Goal: Transaction & Acquisition: Purchase product/service

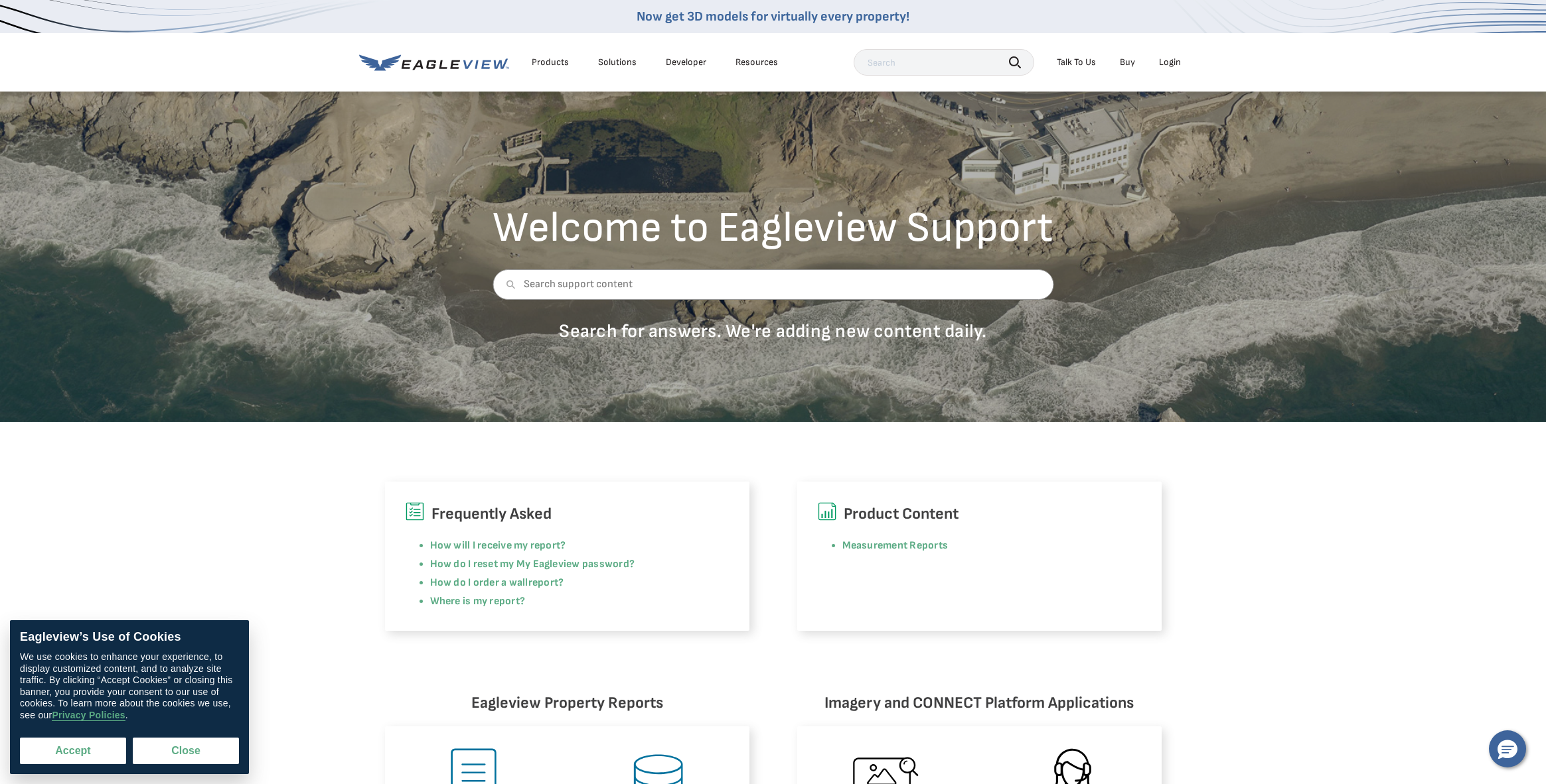
click at [69, 738] on button "Accept" at bounding box center [72, 751] width 106 height 26
checkbox input "true"
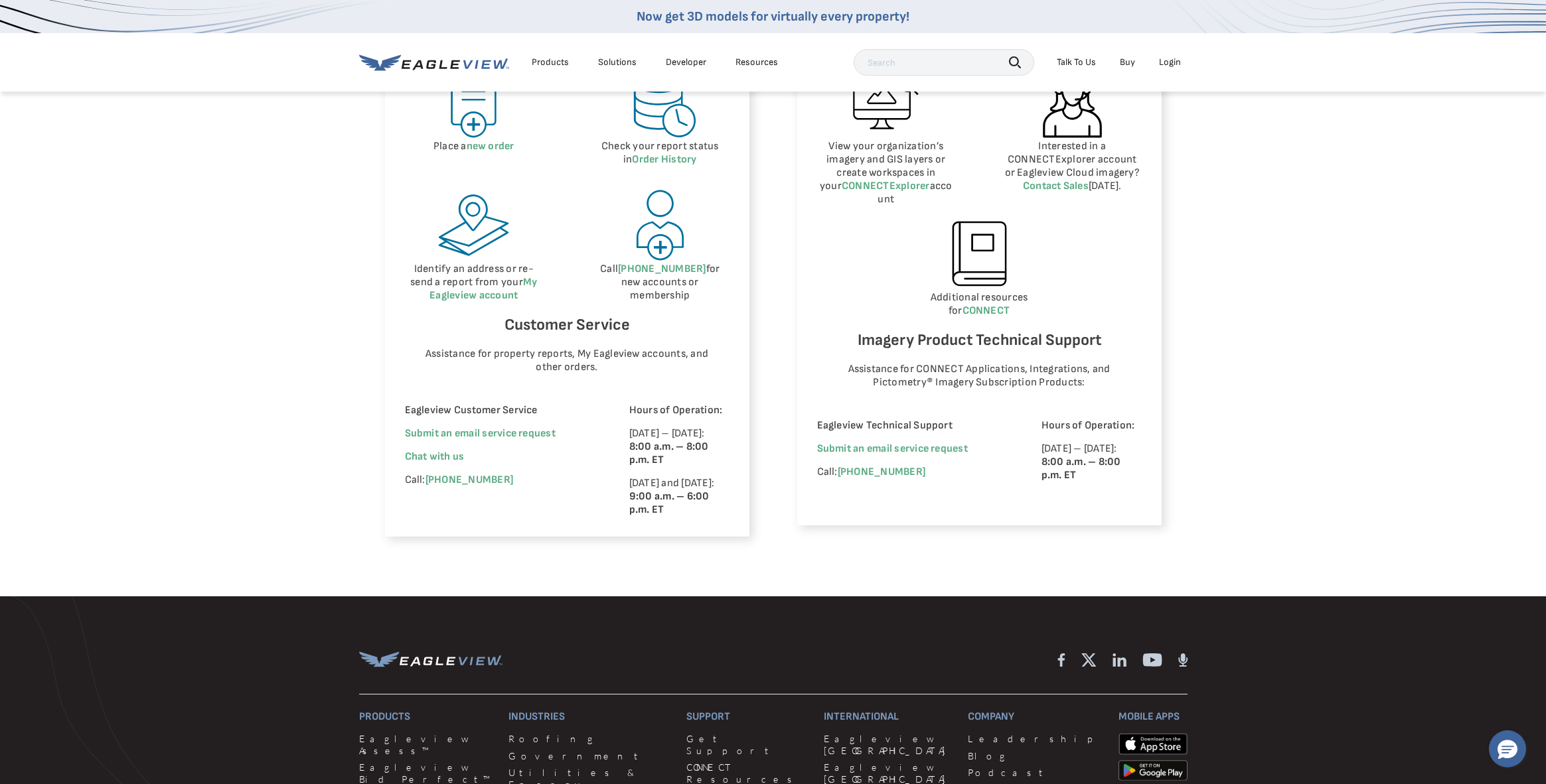
scroll to position [684, 0]
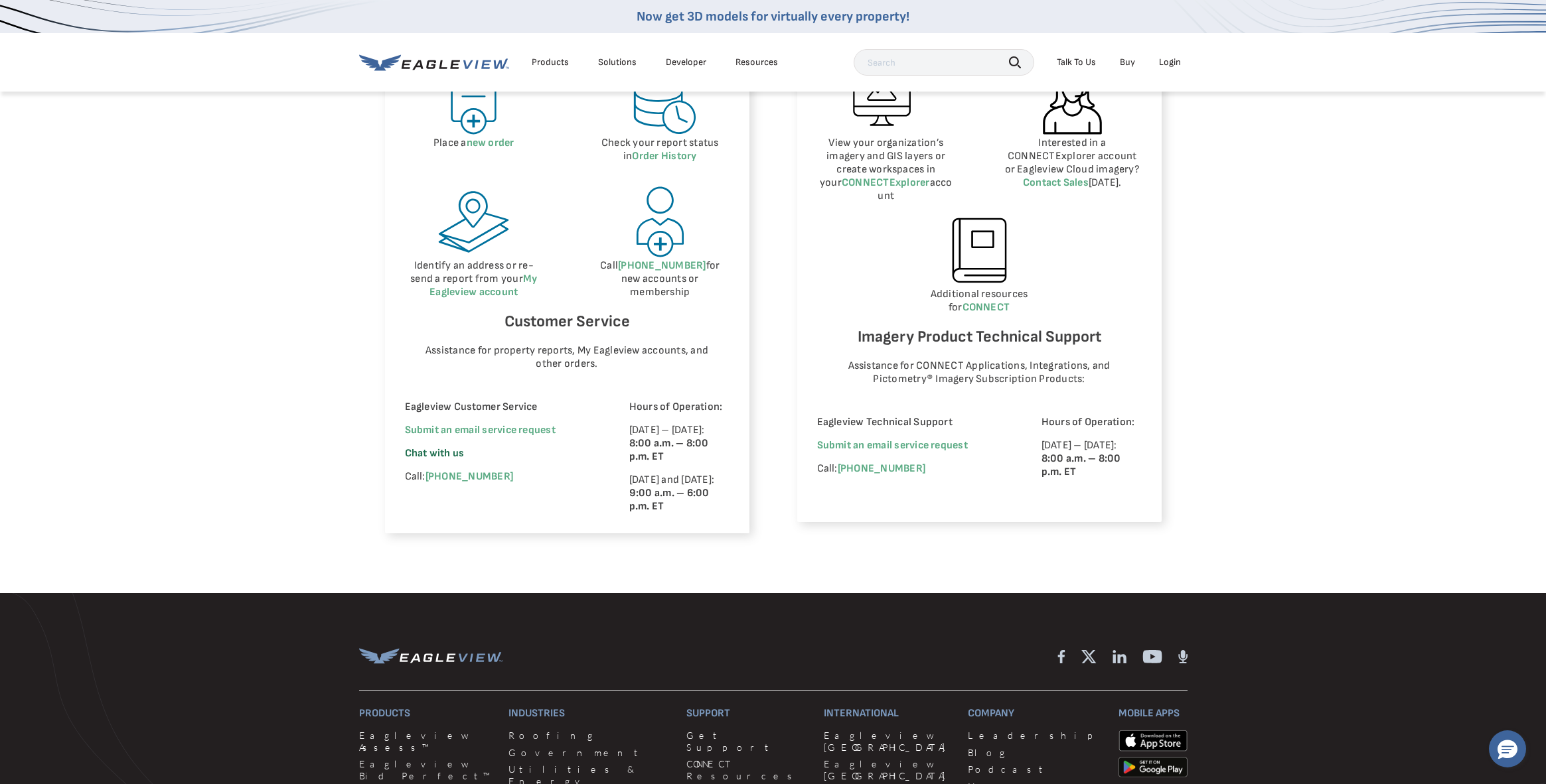
click at [405, 460] on span "Chat with us" at bounding box center [434, 453] width 60 height 13
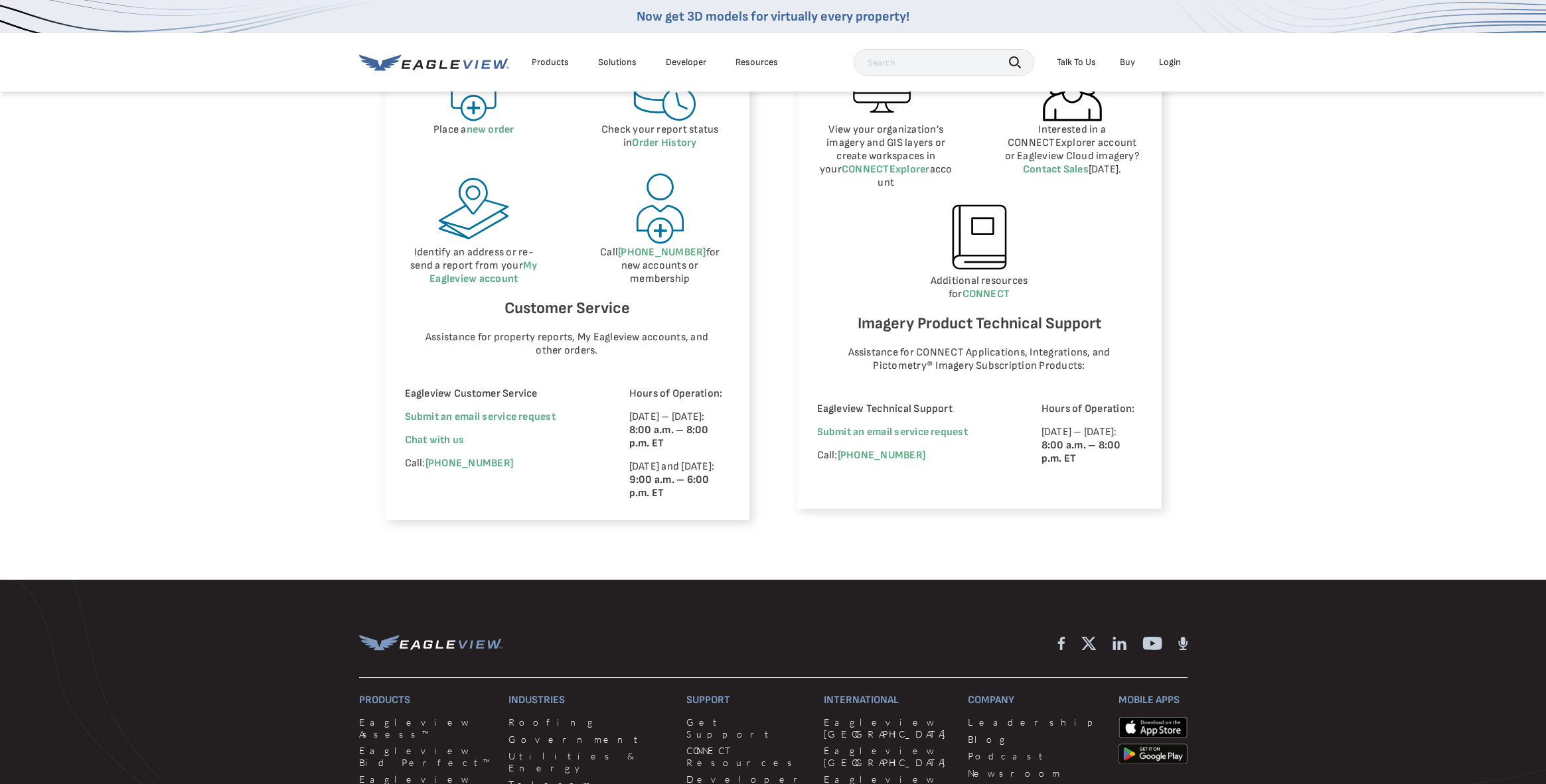
scroll to position [697, 0]
click at [467, 137] on link "new order" at bounding box center [491, 130] width 48 height 13
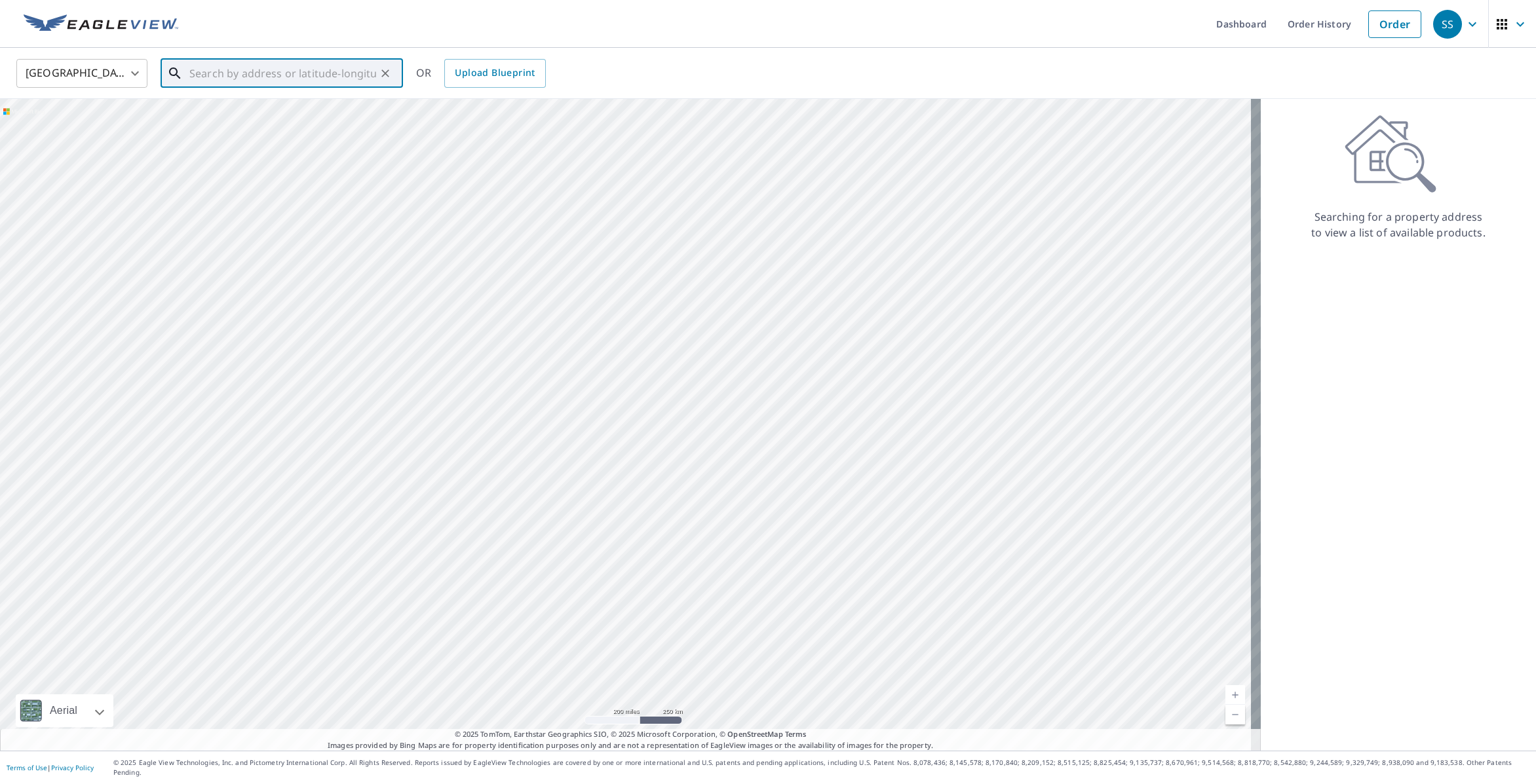
click at [212, 75] on input "text" at bounding box center [282, 73] width 187 height 37
click at [278, 124] on p "Selden, NY 11784" at bounding box center [289, 126] width 206 height 13
type input "[STREET_ADDRESS][PERSON_NAME]"
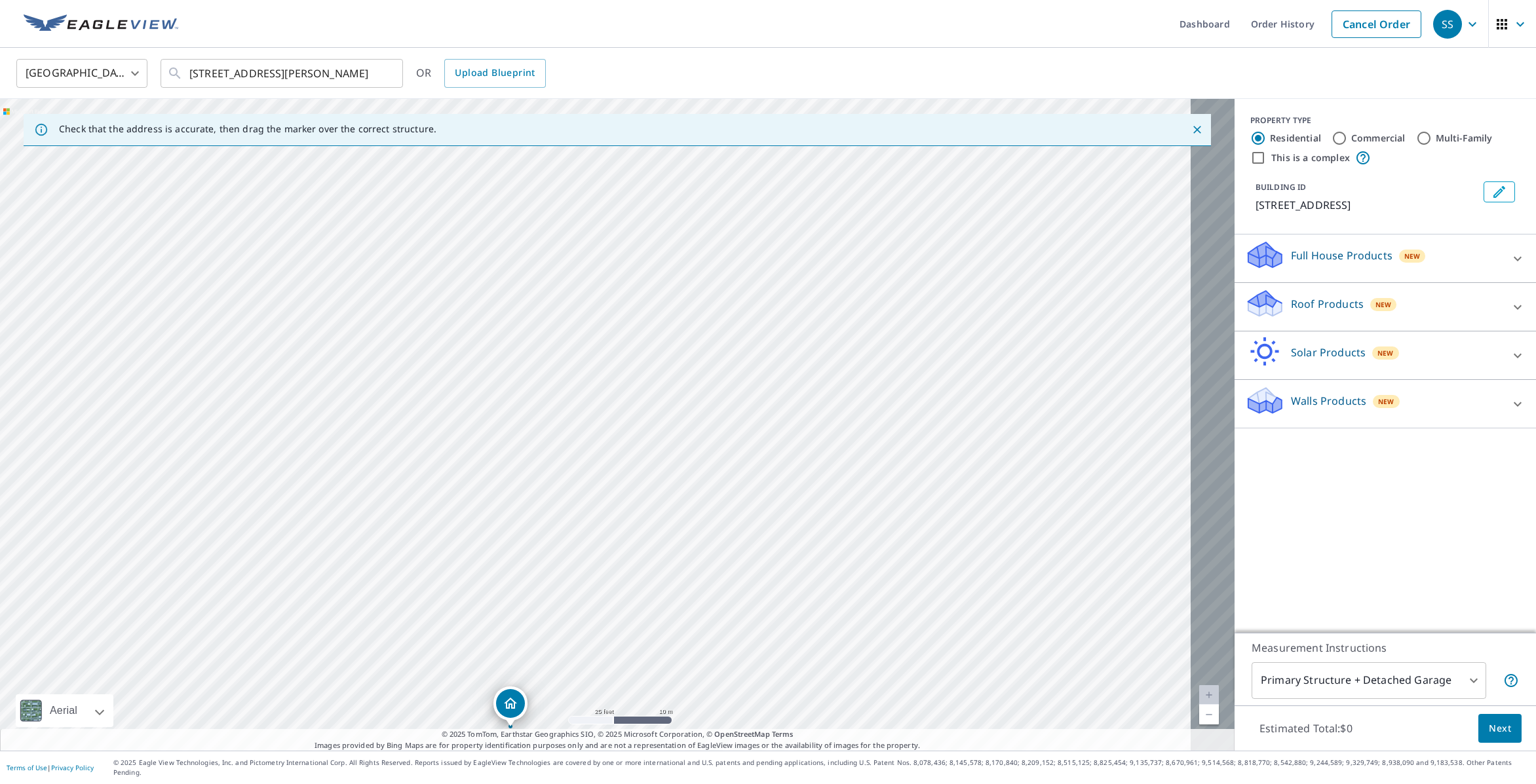
drag, startPoint x: 551, startPoint y: 317, endPoint x: 508, endPoint y: 429, distance: 120.0
click at [508, 429] on div "[STREET_ADDRESS][PERSON_NAME]" at bounding box center [617, 424] width 1234 height 651
click at [604, 731] on div "[STREET_ADDRESS][PERSON_NAME]" at bounding box center [617, 424] width 1234 height 651
click at [613, 731] on div "[STREET_ADDRESS][PERSON_NAME]" at bounding box center [617, 424] width 1234 height 651
click at [623, 731] on div "[STREET_ADDRESS][PERSON_NAME]" at bounding box center [617, 424] width 1234 height 651
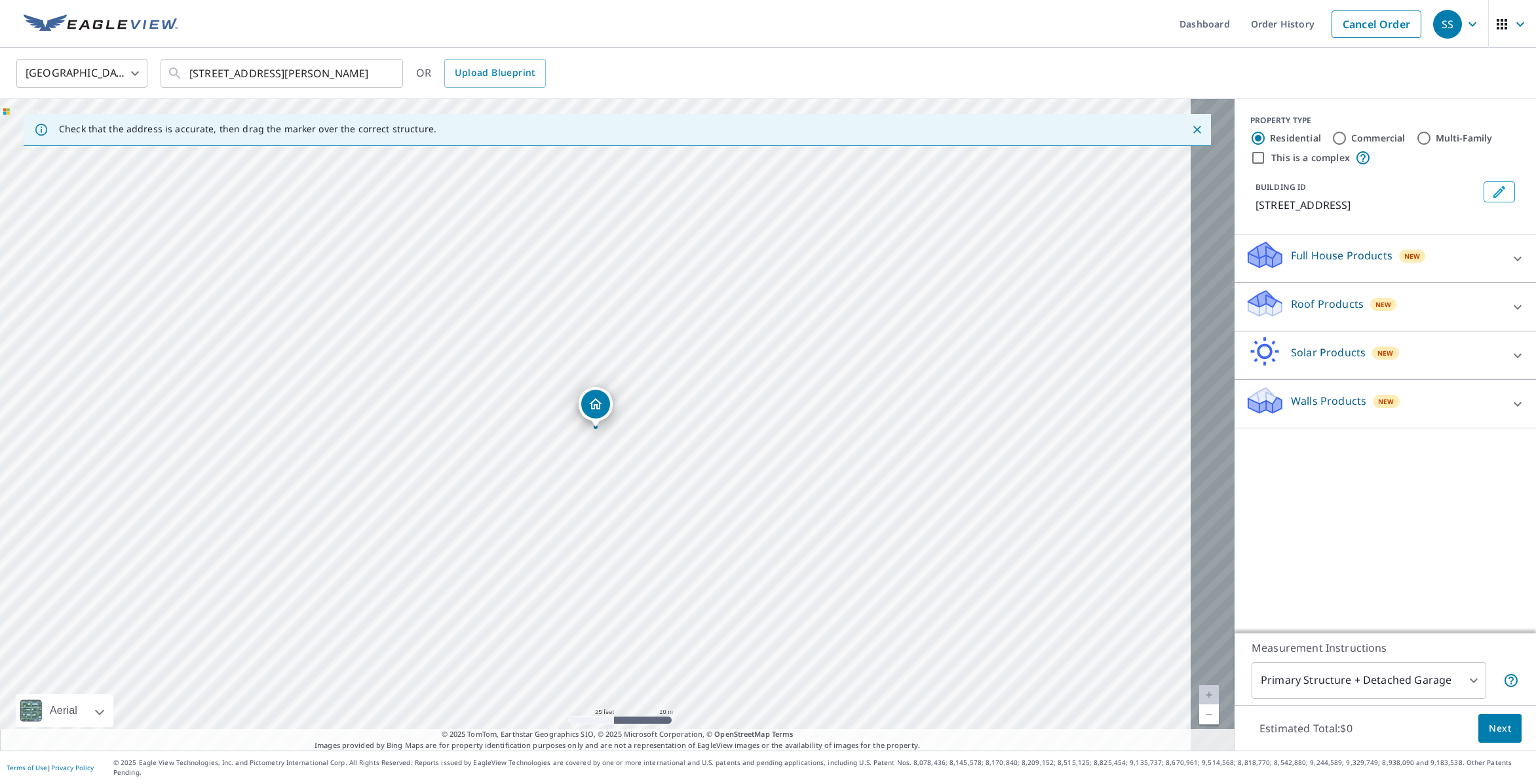
click at [630, 731] on div "[STREET_ADDRESS][PERSON_NAME]" at bounding box center [617, 424] width 1234 height 651
click at [636, 730] on div "[STREET_ADDRESS][PERSON_NAME]" at bounding box center [617, 424] width 1234 height 651
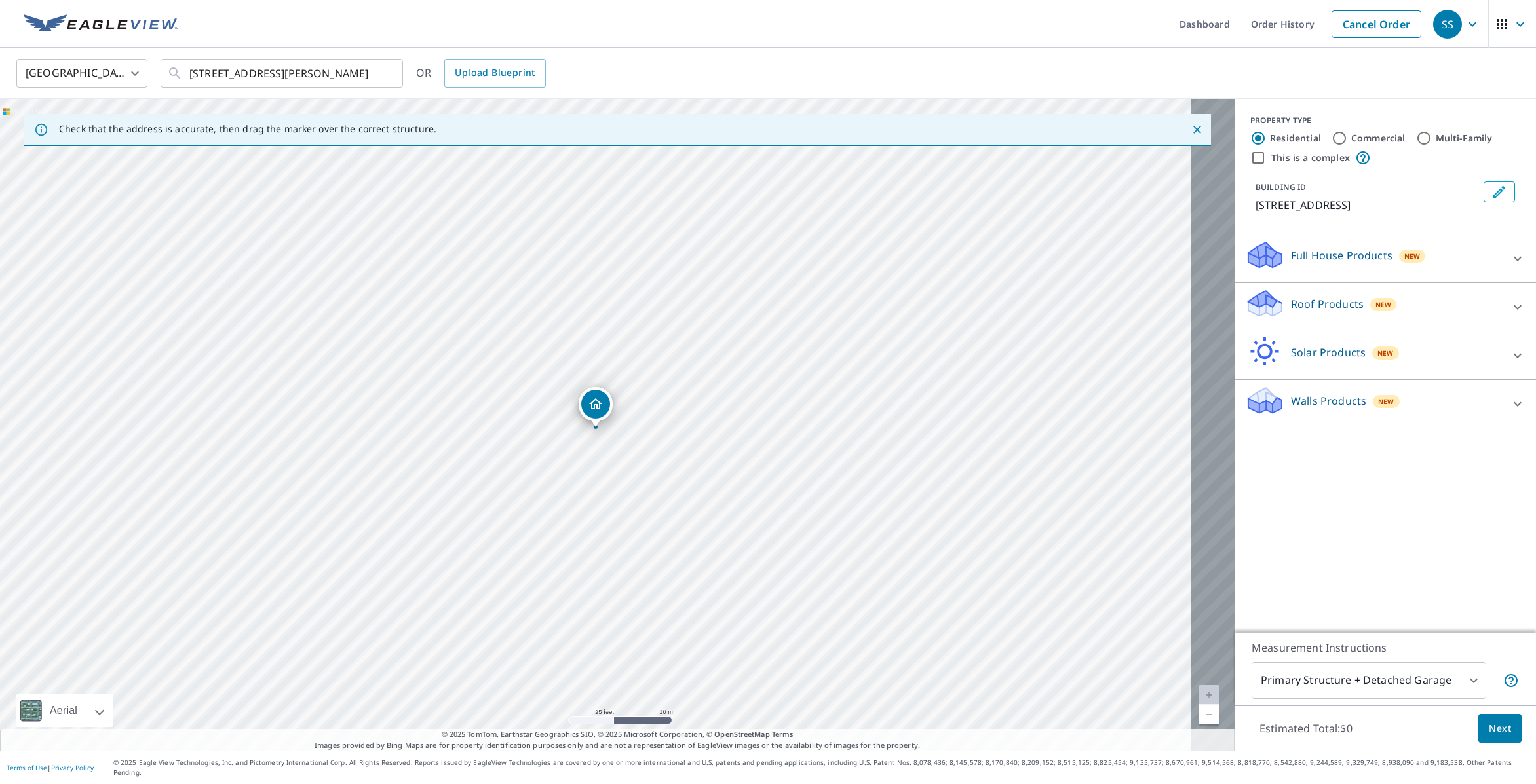
click at [560, 734] on div "[STREET_ADDRESS][PERSON_NAME]" at bounding box center [617, 424] width 1234 height 651
click at [559, 734] on div "[STREET_ADDRESS][PERSON_NAME]" at bounding box center [617, 424] width 1234 height 651
drag, startPoint x: 559, startPoint y: 734, endPoint x: 570, endPoint y: 729, distance: 12.1
click at [559, 734] on div "[STREET_ADDRESS][PERSON_NAME]" at bounding box center [617, 424] width 1234 height 651
drag, startPoint x: 602, startPoint y: 728, endPoint x: 661, endPoint y: 723, distance: 59.2
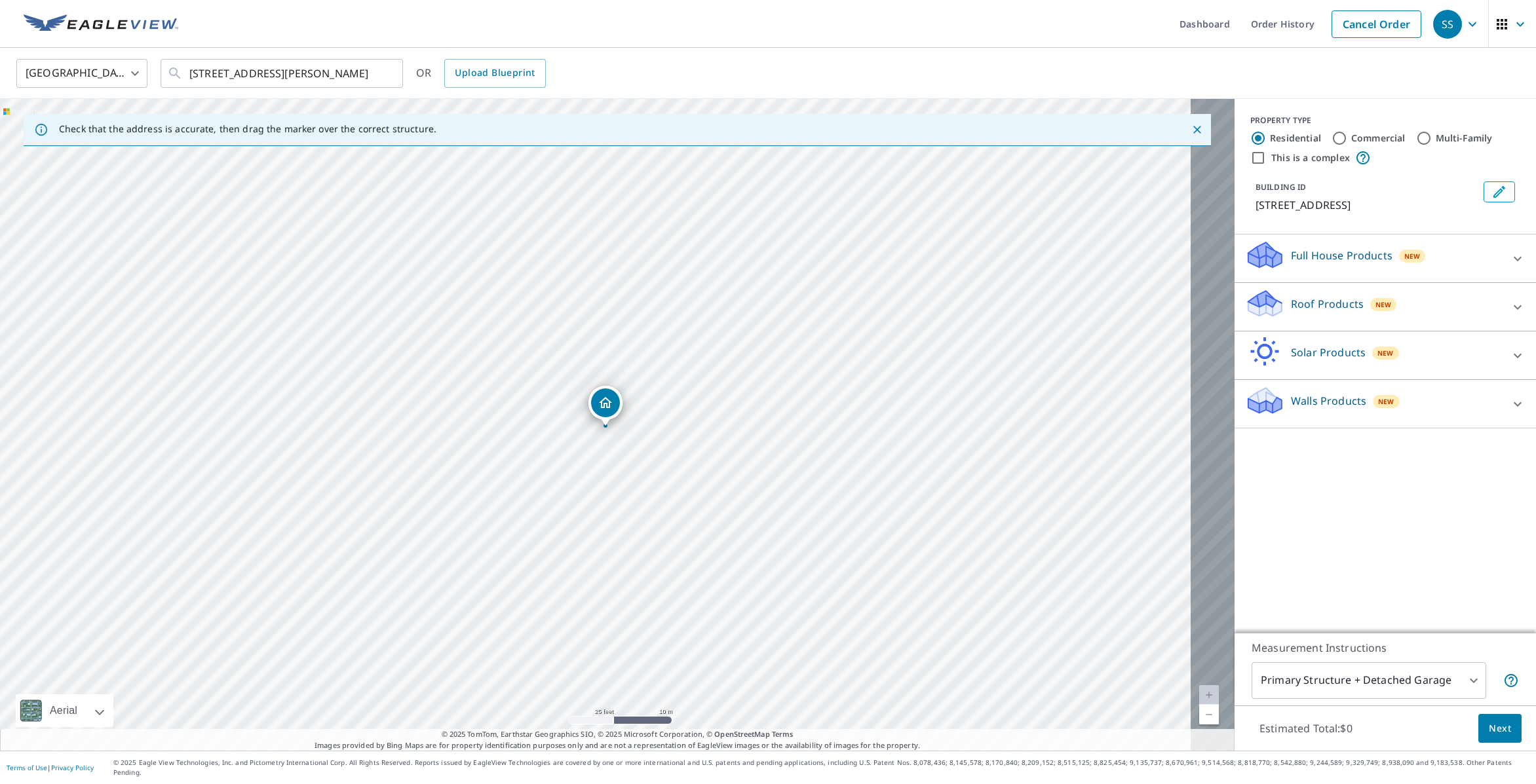
click at [661, 723] on div "[STREET_ADDRESS][PERSON_NAME]" at bounding box center [617, 424] width 1234 height 651
drag, startPoint x: 620, startPoint y: 423, endPoint x: 570, endPoint y: 596, distance: 180.1
click at [571, 596] on div "[STREET_ADDRESS][PERSON_NAME]" at bounding box center [617, 424] width 1234 height 651
drag, startPoint x: 586, startPoint y: 282, endPoint x: 631, endPoint y: 426, distance: 150.9
click at [625, 426] on div "[STREET_ADDRESS][PERSON_NAME]" at bounding box center [617, 424] width 1234 height 651
